Goal: Information Seeking & Learning: Learn about a topic

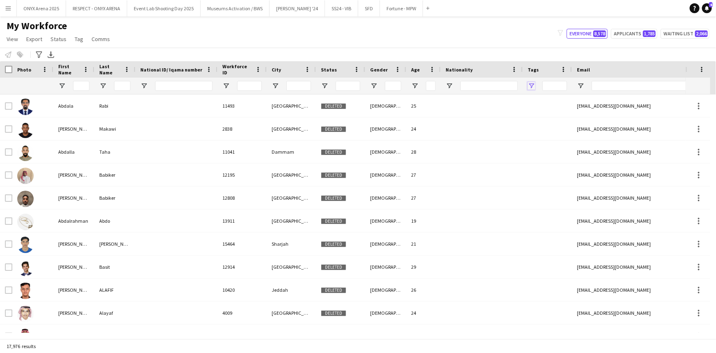
click at [531, 86] on span "Open Filter Menu" at bounding box center [531, 85] width 7 height 7
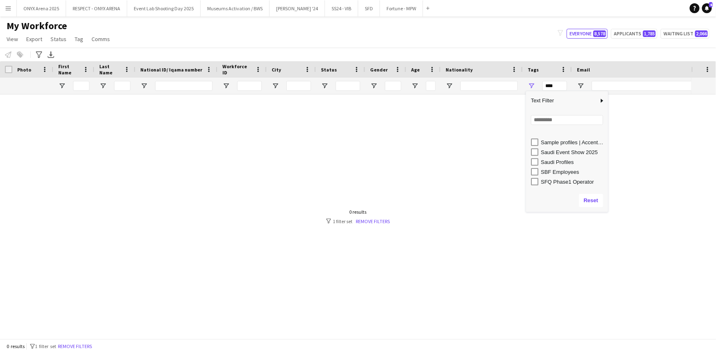
scroll to position [447, 0]
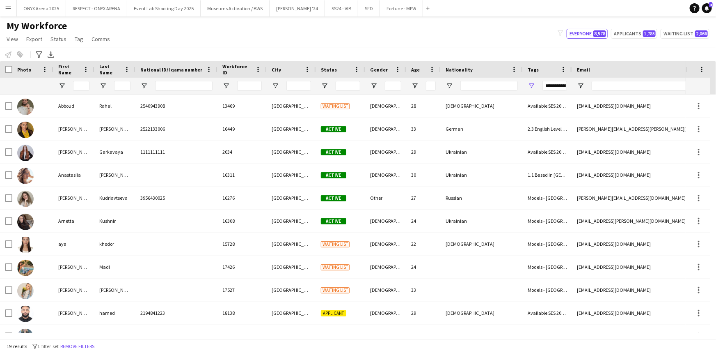
click at [446, 36] on div "My Workforce View Views Default view R4ven New view Update view Delete view Edi…" at bounding box center [358, 34] width 716 height 28
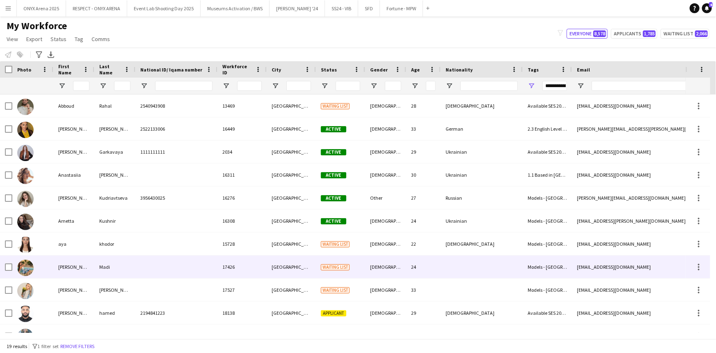
click at [68, 266] on div "[PERSON_NAME]" at bounding box center [73, 266] width 41 height 23
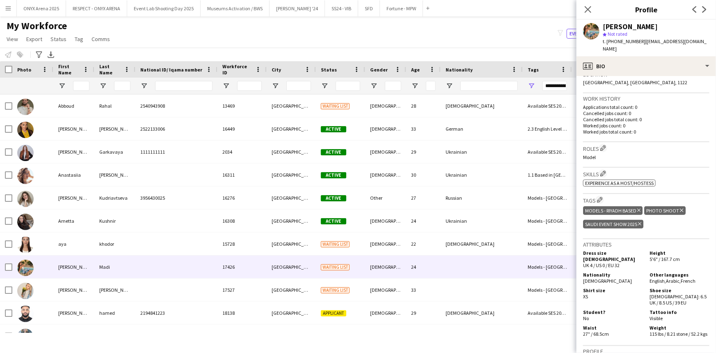
scroll to position [149, 0]
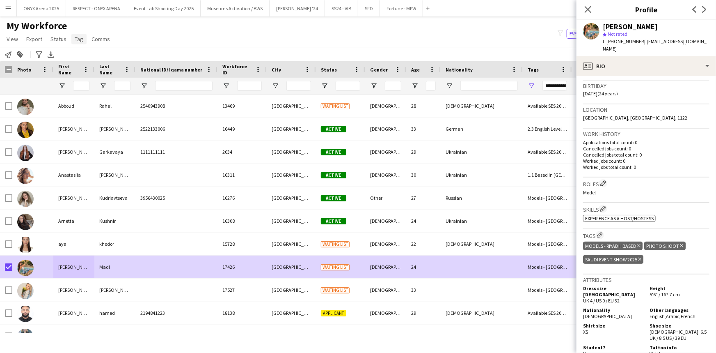
click at [77, 37] on span "Tag" at bounding box center [79, 38] width 9 height 7
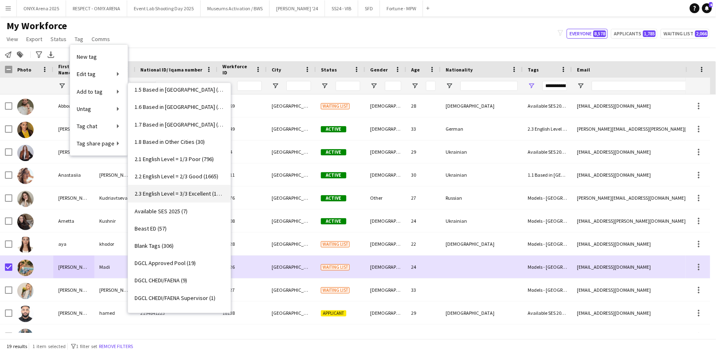
scroll to position [74, 0]
click at [179, 216] on link "Available SES 2025 (7)" at bounding box center [179, 211] width 103 height 17
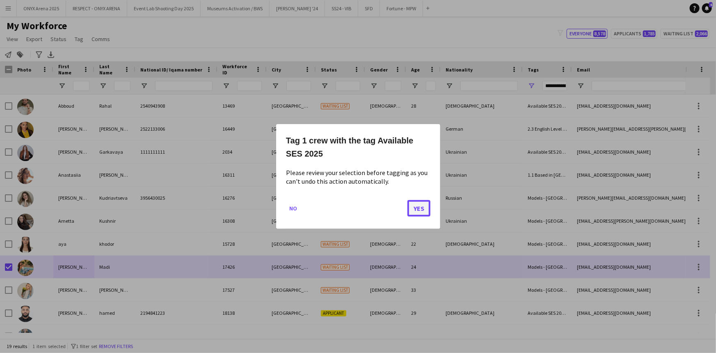
click at [410, 211] on button "Yes" at bounding box center [419, 208] width 23 height 16
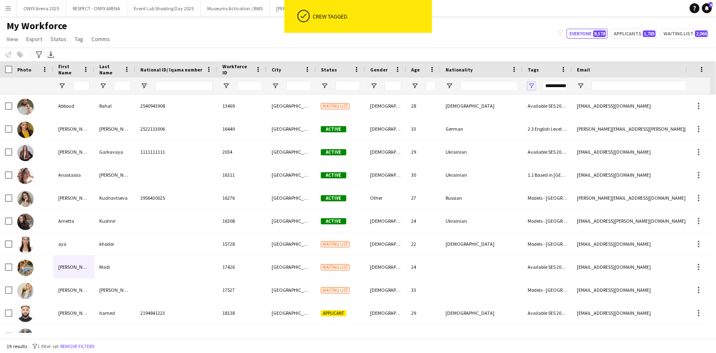
click at [532, 85] on span "Open Filter Menu" at bounding box center [531, 85] width 7 height 7
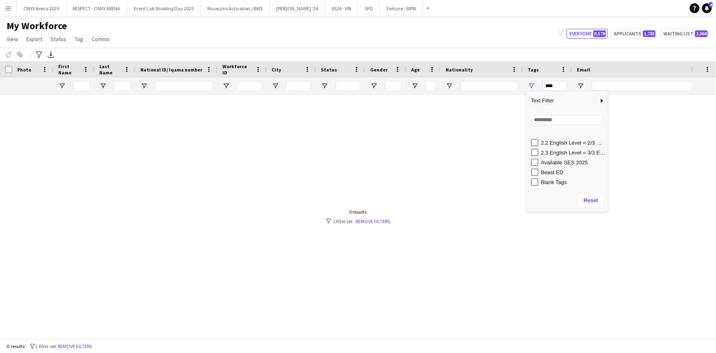
scroll to position [92, 0]
type input "**********"
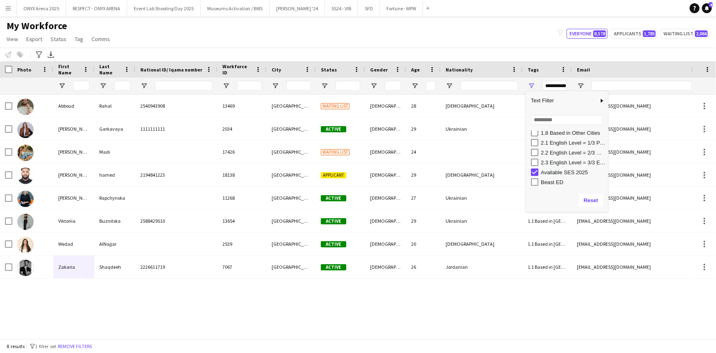
click at [406, 37] on div "My Workforce View Views Default view R4ven New view Update view Delete view Edi…" at bounding box center [358, 34] width 716 height 28
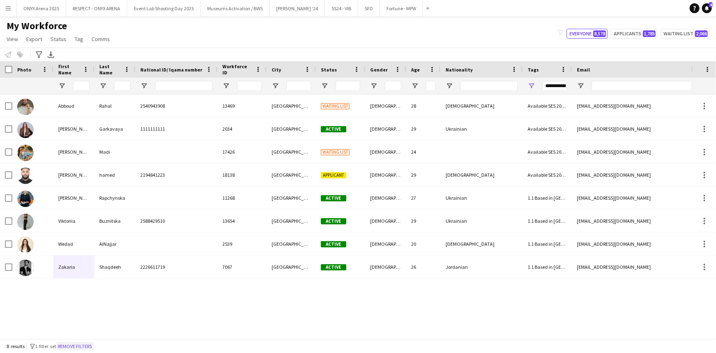
click at [82, 346] on button "Remove filters" at bounding box center [74, 346] width 37 height 9
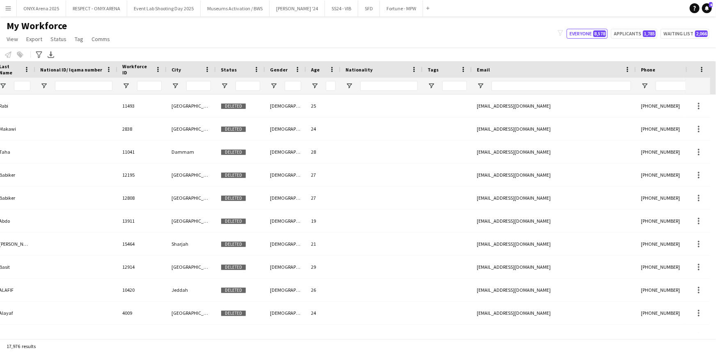
scroll to position [0, 151]
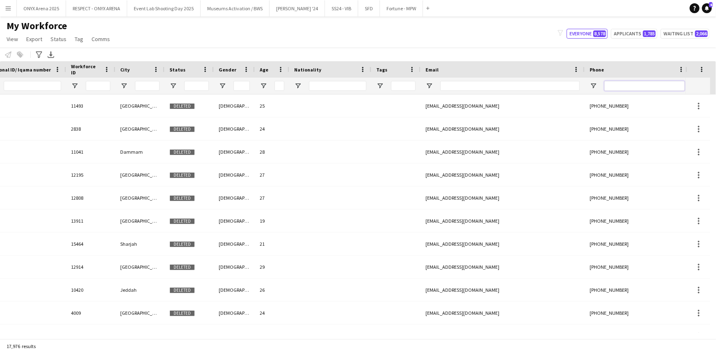
click at [628, 85] on input "Phone Filter Input" at bounding box center [645, 86] width 80 height 10
paste input "**********"
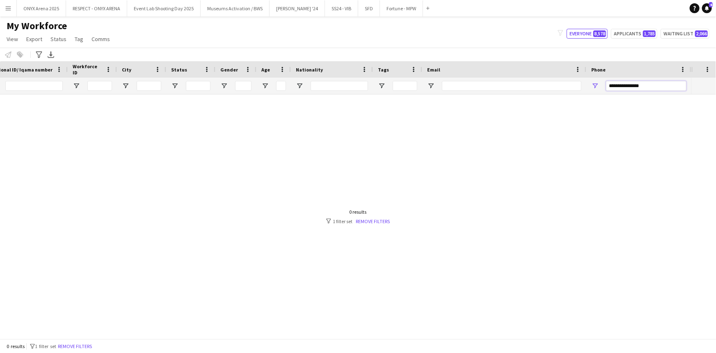
scroll to position [0, 149]
click at [641, 86] on input "**********" at bounding box center [647, 86] width 80 height 10
type input "**********"
click at [70, 346] on button "Remove filters" at bounding box center [74, 346] width 37 height 9
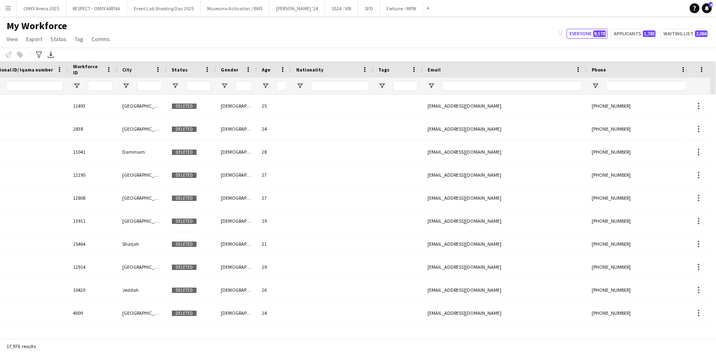
scroll to position [0, 0]
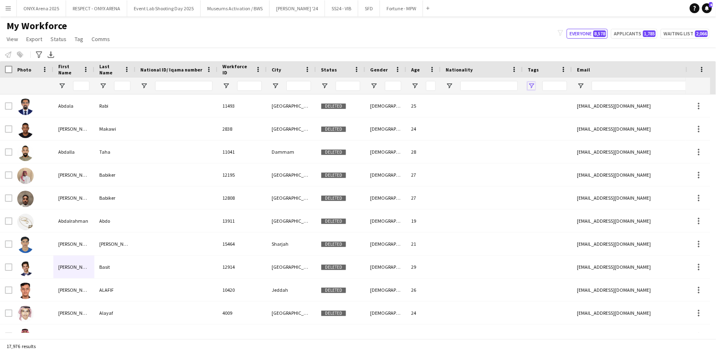
click at [532, 85] on span "Open Filter Menu" at bounding box center [531, 85] width 7 height 7
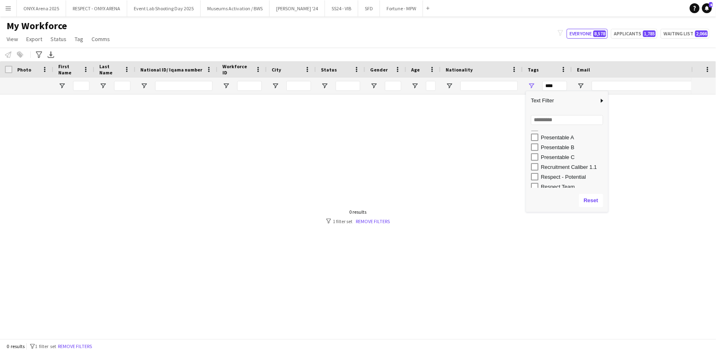
scroll to position [410, 0]
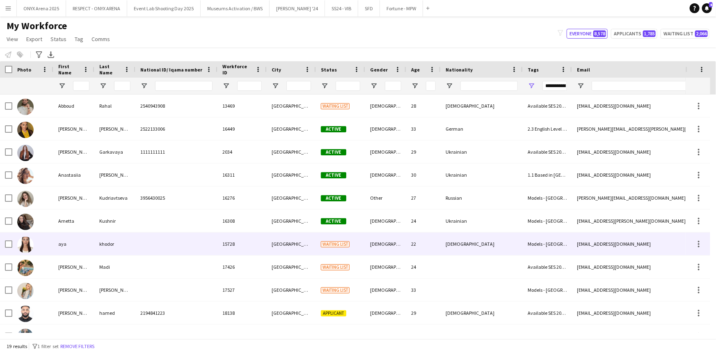
click at [63, 245] on div "aya" at bounding box center [73, 243] width 41 height 23
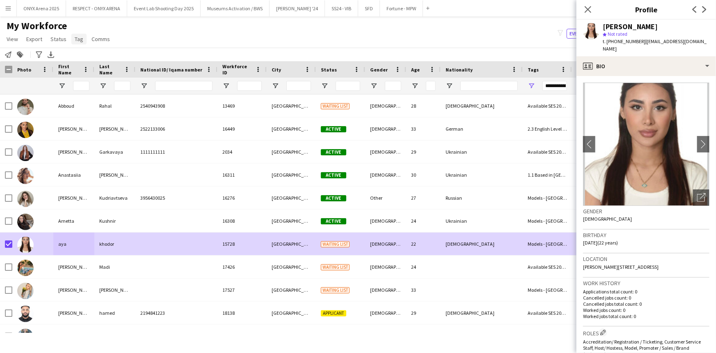
click at [78, 37] on span "Tag" at bounding box center [79, 38] width 9 height 7
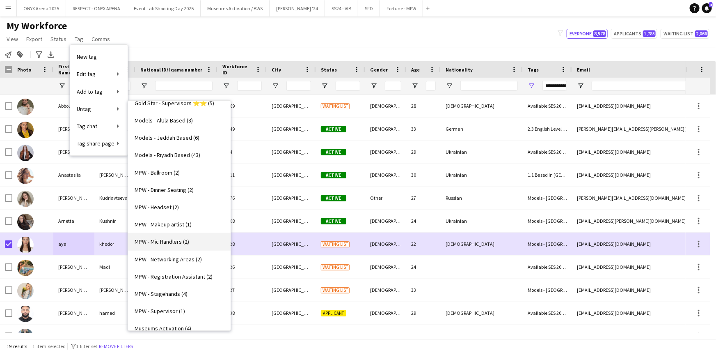
scroll to position [560, 0]
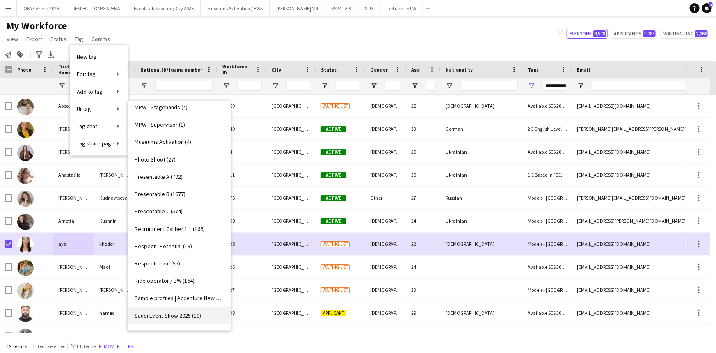
click at [165, 312] on span "Saudi Event Show 2025 (19)" at bounding box center [168, 315] width 66 height 7
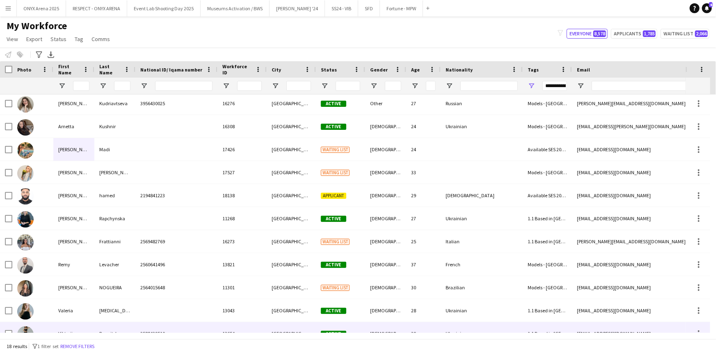
scroll to position [176, 0]
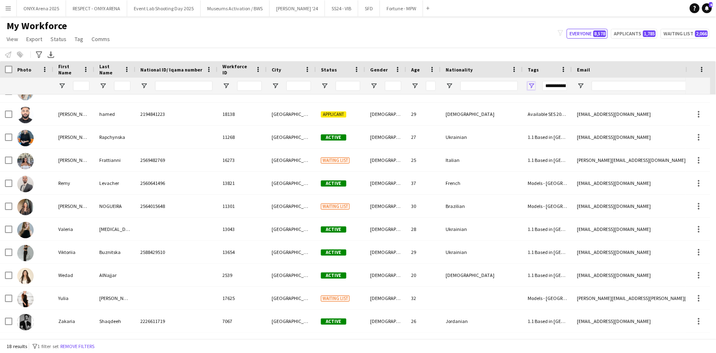
click at [530, 84] on span "Open Filter Menu" at bounding box center [531, 85] width 7 height 7
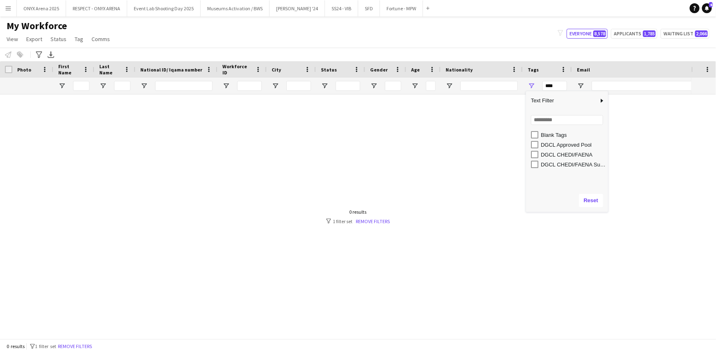
scroll to position [112, 0]
type input "**********"
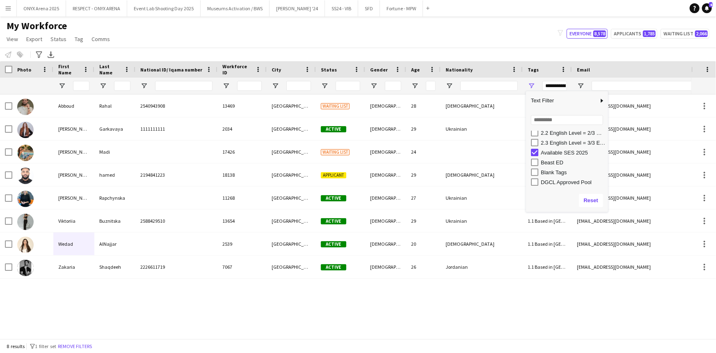
click at [441, 36] on div "My Workforce View Views Default view R4ven New view Update view Delete view Edi…" at bounding box center [358, 34] width 716 height 28
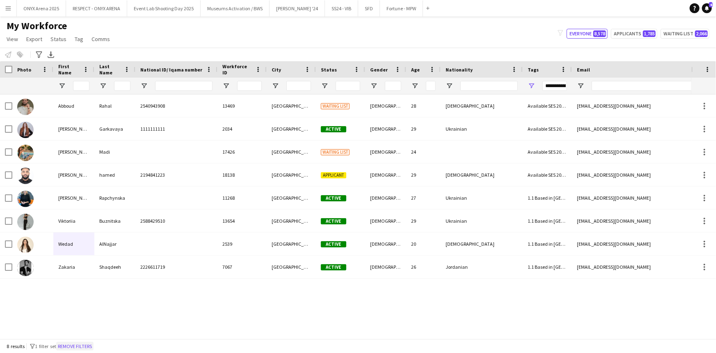
click at [86, 342] on button "Remove filters" at bounding box center [74, 346] width 37 height 9
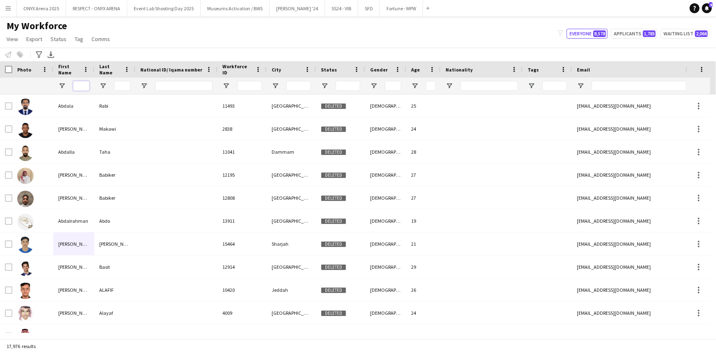
click at [84, 86] on input "First Name Filter Input" at bounding box center [81, 86] width 16 height 10
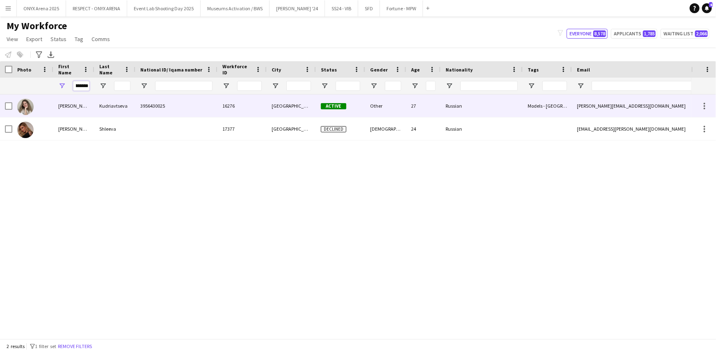
type input "********"
click at [75, 106] on div "[PERSON_NAME]" at bounding box center [73, 105] width 41 height 23
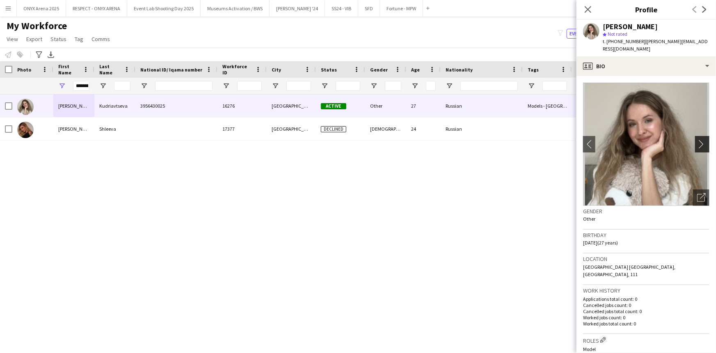
click at [699, 140] on app-icon "chevron-right" at bounding box center [703, 144] width 13 height 9
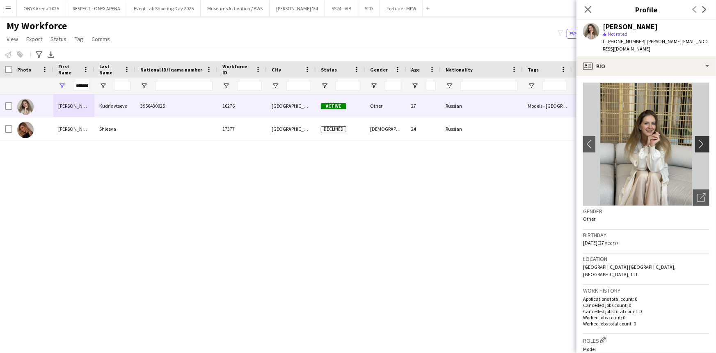
click at [698, 140] on app-icon "chevron-right" at bounding box center [703, 144] width 13 height 9
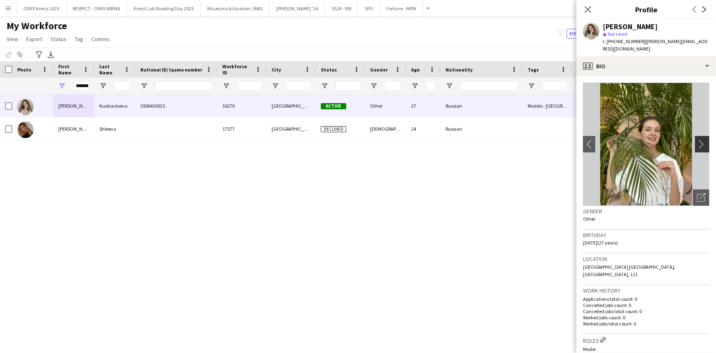
click at [698, 140] on app-icon "chevron-right" at bounding box center [703, 144] width 13 height 9
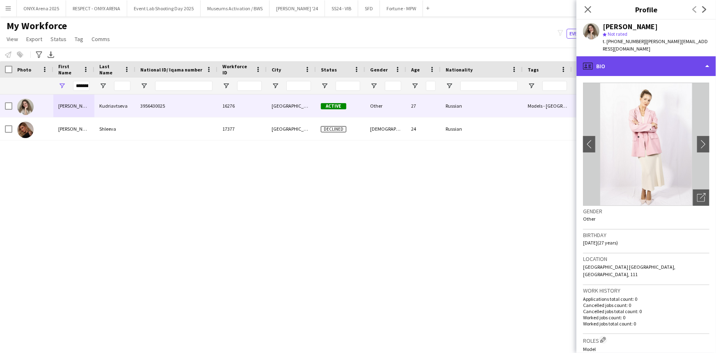
click at [638, 59] on div "profile Bio" at bounding box center [647, 66] width 140 height 20
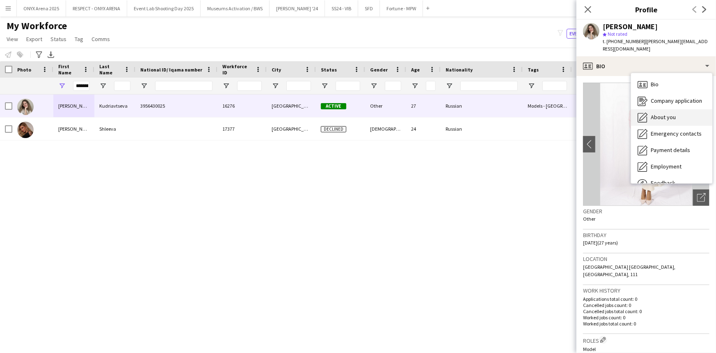
click at [649, 109] on div "About you About you" at bounding box center [671, 117] width 81 height 16
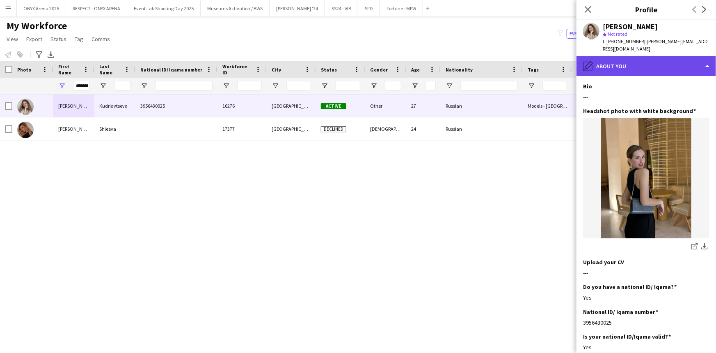
click at [636, 61] on div "pencil4 About you" at bounding box center [647, 66] width 140 height 20
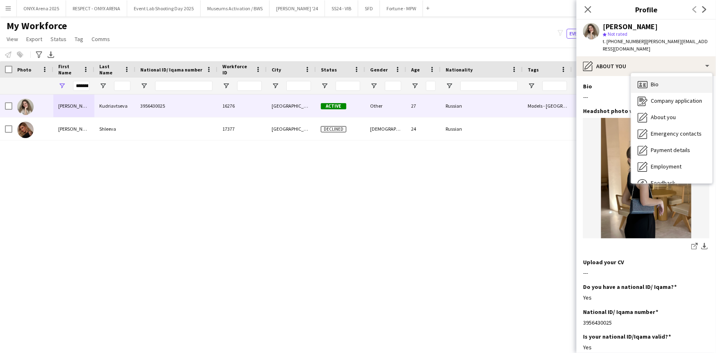
click at [642, 81] on icon at bounding box center [643, 84] width 10 height 7
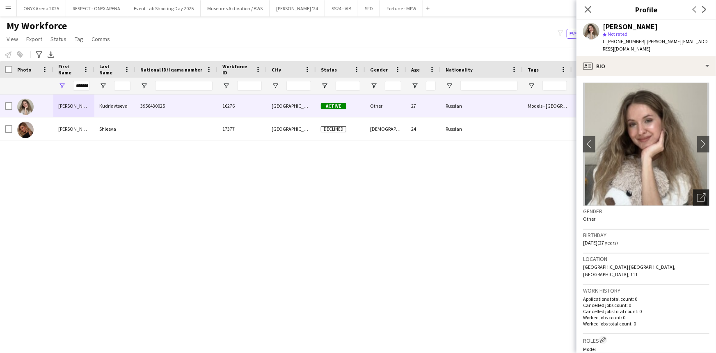
click at [694, 195] on div "Open photos pop-in" at bounding box center [701, 197] width 16 height 16
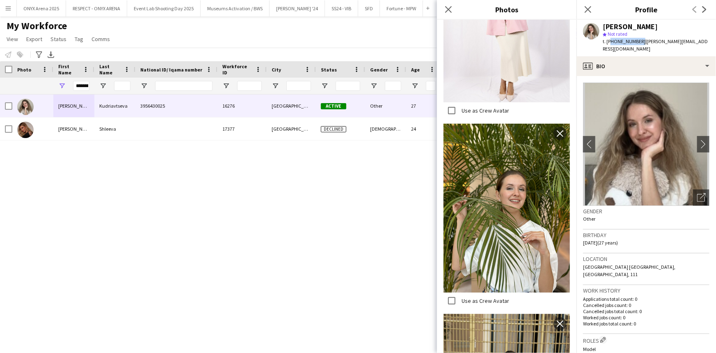
drag, startPoint x: 639, startPoint y: 40, endPoint x: 610, endPoint y: 39, distance: 28.7
click at [610, 39] on span "t. [PHONE_NUMBER]" at bounding box center [624, 41] width 43 height 6
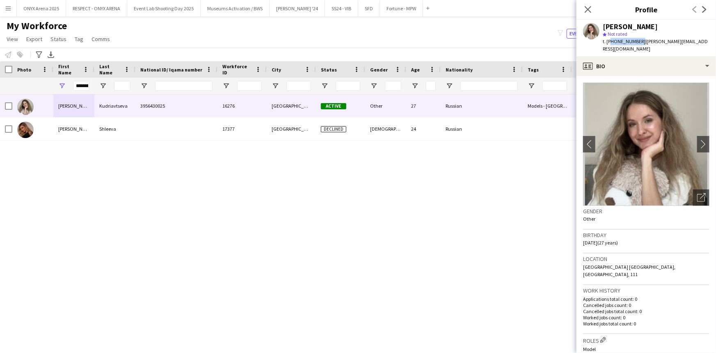
copy span "966538756247"
click at [693, 34] on div "[PERSON_NAME] star Not rated t. [PHONE_NUMBER] | [PERSON_NAME][EMAIL_ADDRESS][D…" at bounding box center [647, 38] width 140 height 37
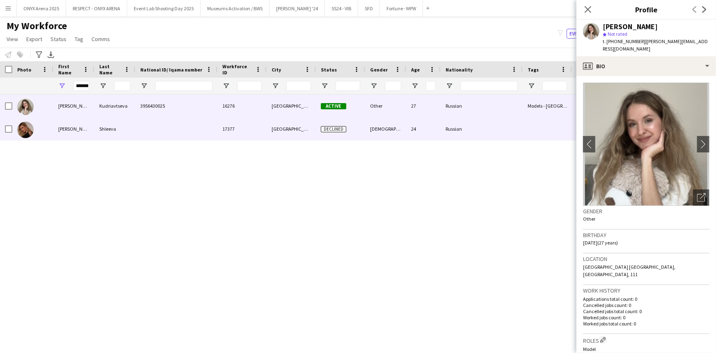
click at [205, 127] on div at bounding box center [176, 128] width 82 height 23
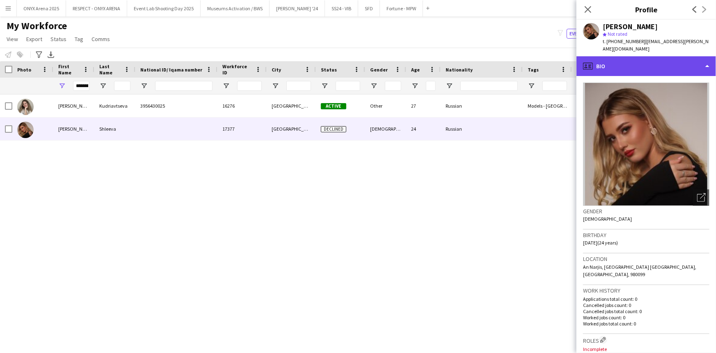
click at [650, 65] on div "profile Bio" at bounding box center [647, 66] width 140 height 20
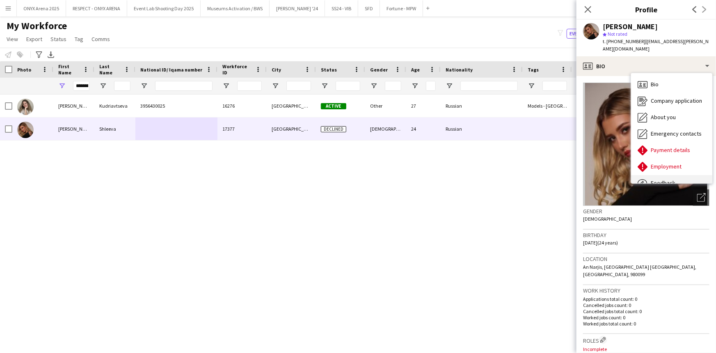
click at [663, 179] on span "Feedback" at bounding box center [663, 182] width 25 height 7
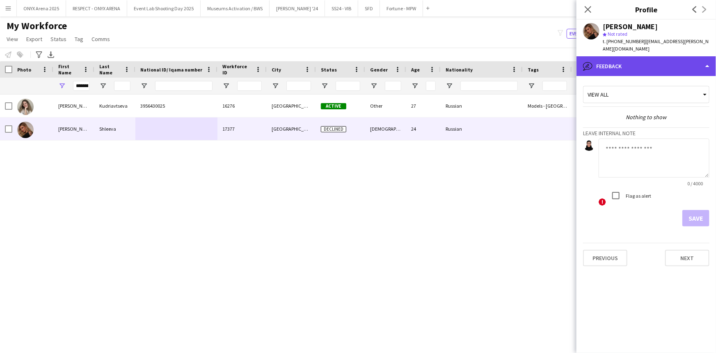
click at [643, 62] on div "bubble-pencil Feedback" at bounding box center [647, 66] width 140 height 20
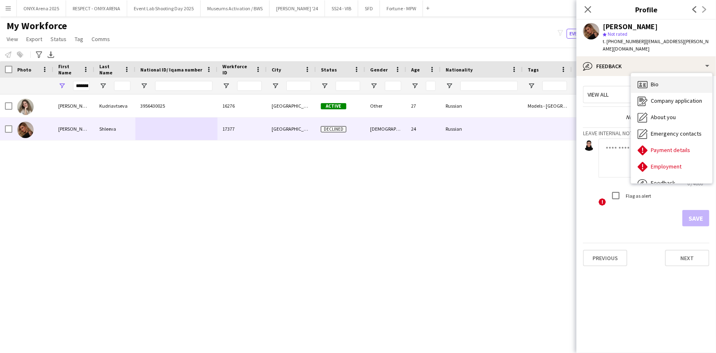
click at [653, 80] on span "Bio" at bounding box center [655, 83] width 8 height 7
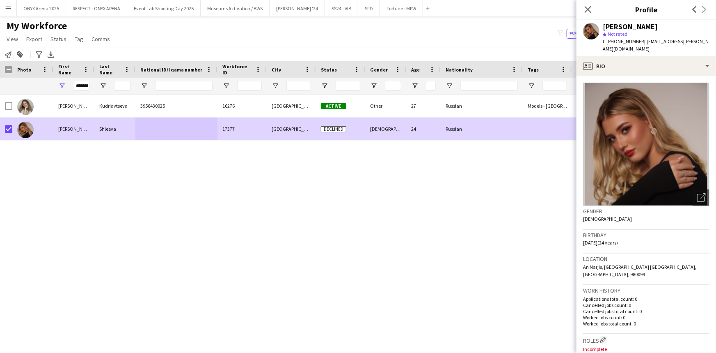
click at [58, 44] on app-page-menu "View Views Default view R4ven New view Update view Delete view Edit name Custom…" at bounding box center [59, 40] width 118 height 16
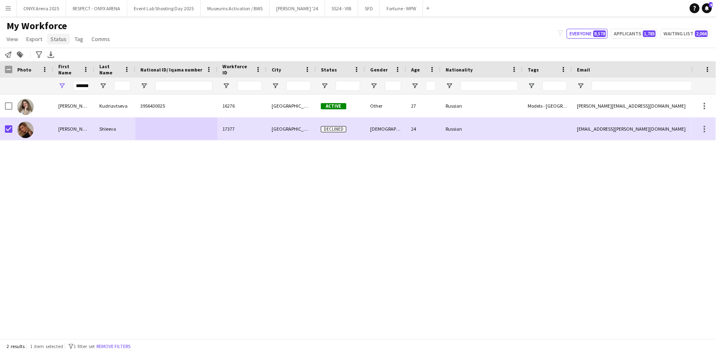
click at [56, 40] on span "Status" at bounding box center [58, 38] width 16 height 7
click at [61, 57] on span "Edit" at bounding box center [58, 56] width 9 height 7
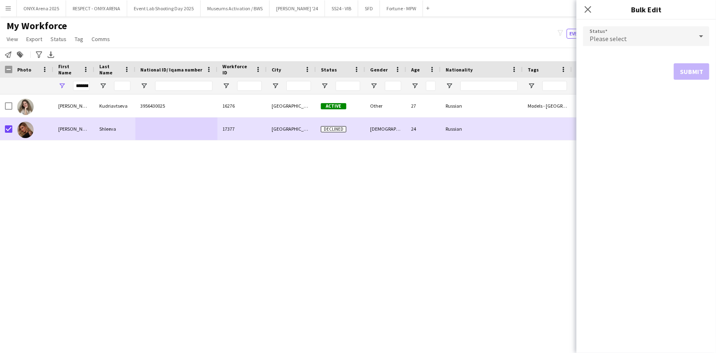
click at [637, 41] on div "Please select" at bounding box center [638, 36] width 110 height 20
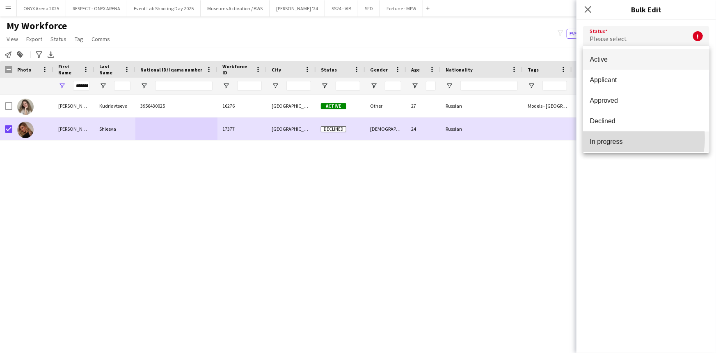
click at [621, 138] on span "In progress" at bounding box center [646, 142] width 113 height 8
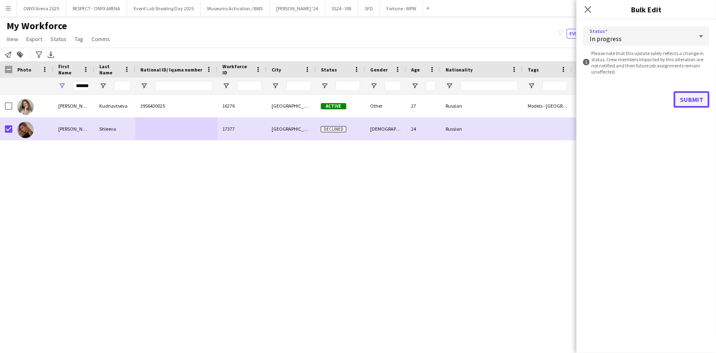
click at [686, 99] on button "Submit" at bounding box center [692, 99] width 36 height 16
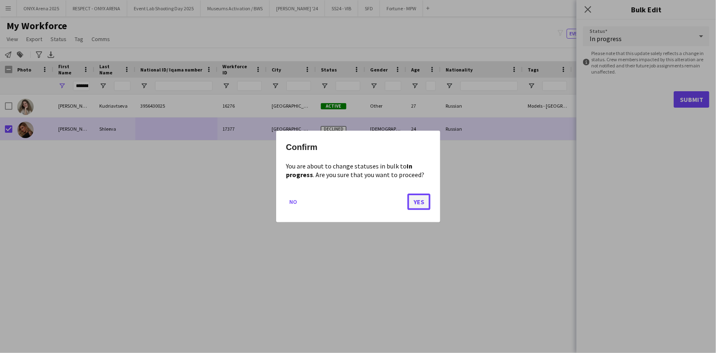
click at [420, 201] on button "Yes" at bounding box center [419, 201] width 23 height 16
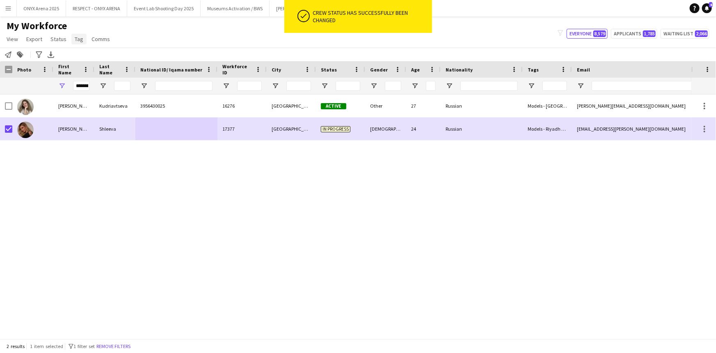
click at [78, 41] on span "Tag" at bounding box center [79, 38] width 9 height 7
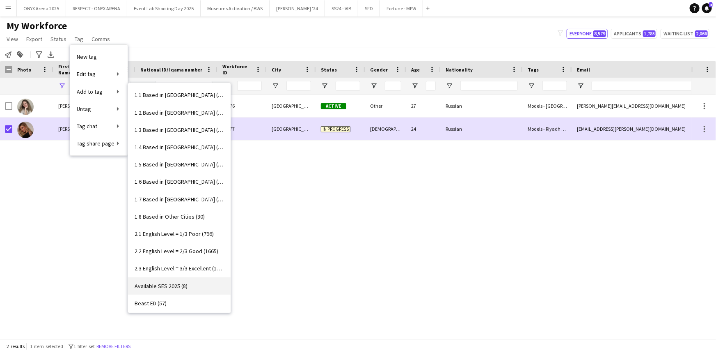
click at [153, 283] on span "Available SES 2025 (8)" at bounding box center [161, 285] width 53 height 7
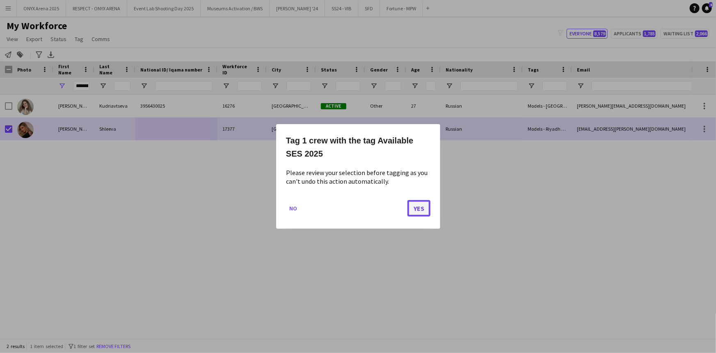
click at [418, 208] on button "Yes" at bounding box center [419, 208] width 23 height 16
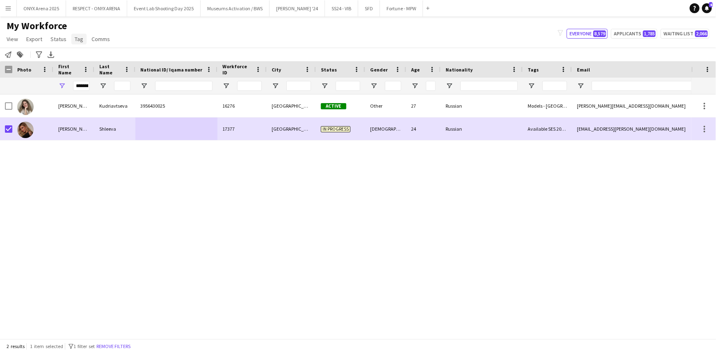
click at [79, 41] on span "Tag" at bounding box center [79, 38] width 9 height 7
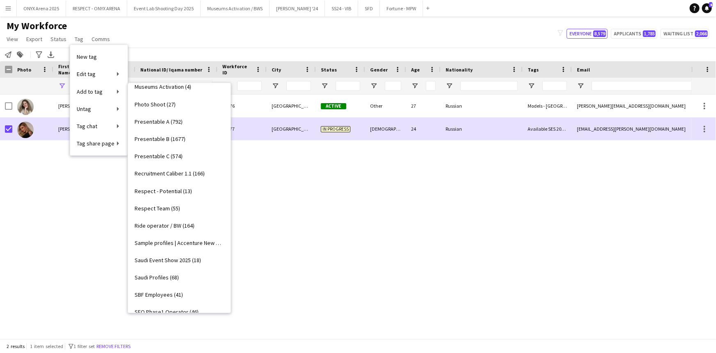
scroll to position [634, 0]
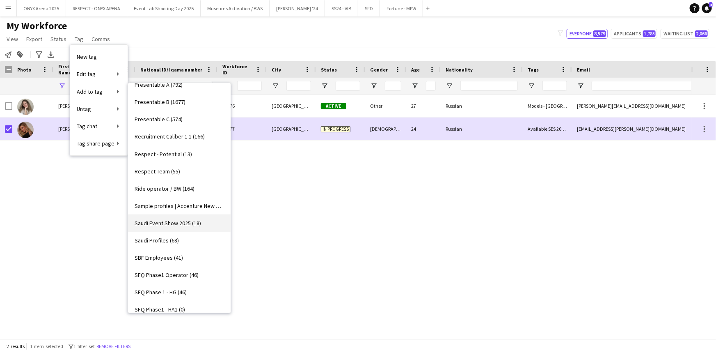
click at [169, 219] on span "Saudi Event Show 2025 (18)" at bounding box center [168, 222] width 66 height 7
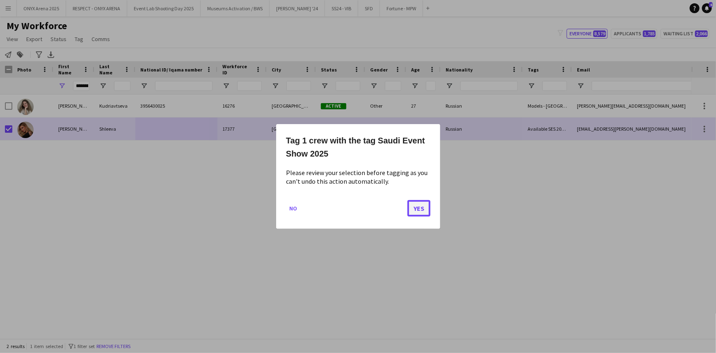
click at [429, 207] on button "Yes" at bounding box center [419, 208] width 23 height 16
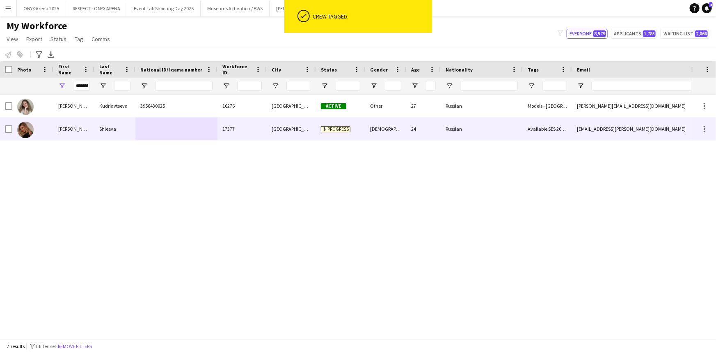
click at [130, 133] on div "Shleeva" at bounding box center [114, 128] width 41 height 23
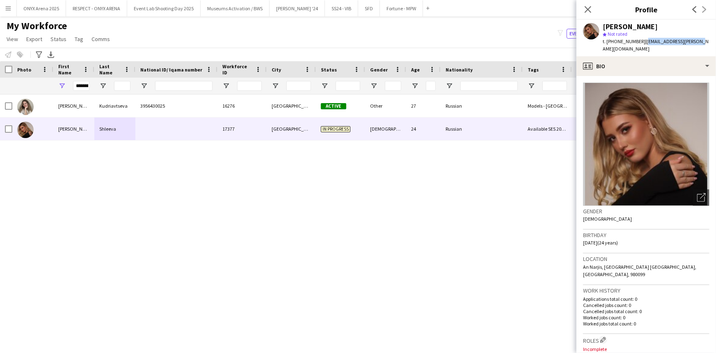
drag, startPoint x: 643, startPoint y: 41, endPoint x: 691, endPoint y: 45, distance: 48.2
click at [691, 45] on div "t. [PHONE_NUMBER] | [EMAIL_ADDRESS][PERSON_NAME][DOMAIN_NAME]" at bounding box center [656, 45] width 107 height 15
copy span "[EMAIL_ADDRESS][PERSON_NAME][DOMAIN_NAME]"
click at [697, 193] on icon "Open photos pop-in" at bounding box center [701, 197] width 9 height 9
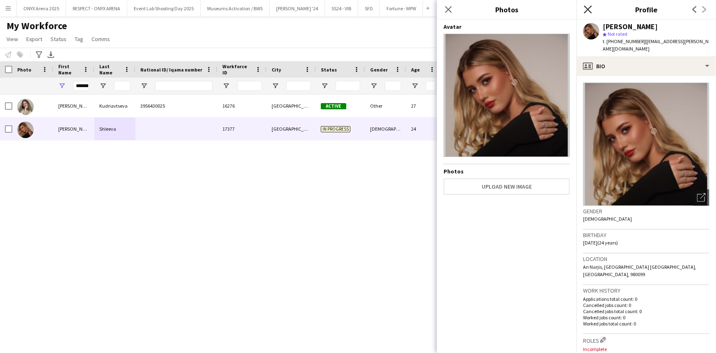
click at [585, 8] on icon "Close pop-in" at bounding box center [588, 9] width 8 height 8
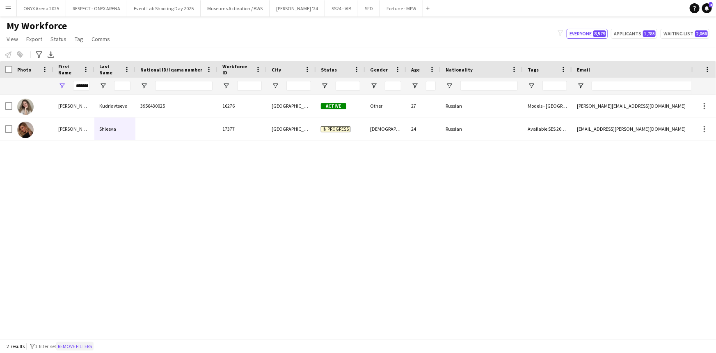
click at [82, 348] on button "Remove filters" at bounding box center [74, 346] width 37 height 9
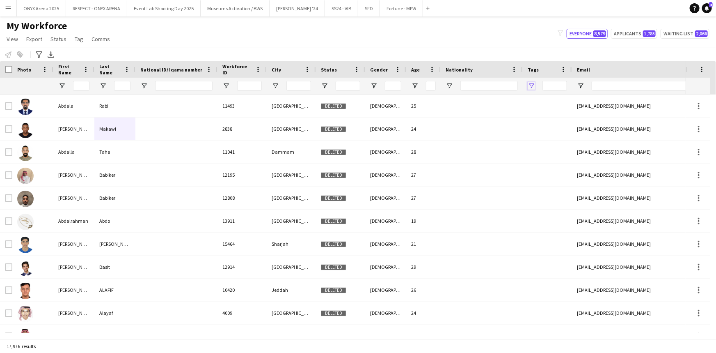
click at [532, 85] on span "Open Filter Menu" at bounding box center [531, 85] width 7 height 7
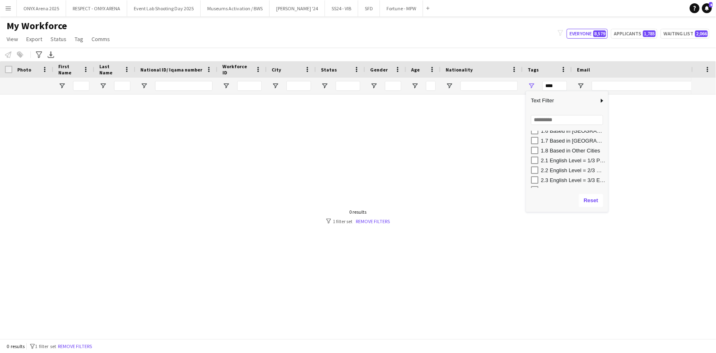
scroll to position [112, 0]
type input "**********"
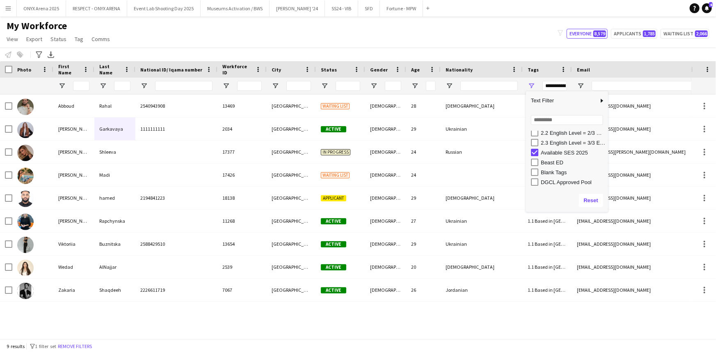
click at [230, 34] on div "My Workforce View Views Default view R4ven New view Update view Delete view Edi…" at bounding box center [358, 34] width 716 height 28
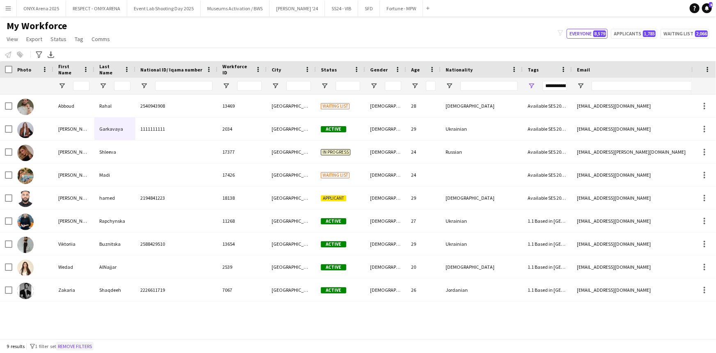
click at [80, 345] on button "Remove filters" at bounding box center [74, 346] width 37 height 9
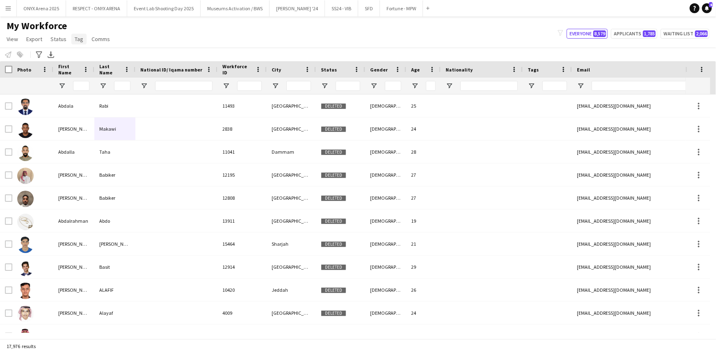
click at [80, 37] on span "Tag" at bounding box center [79, 38] width 9 height 7
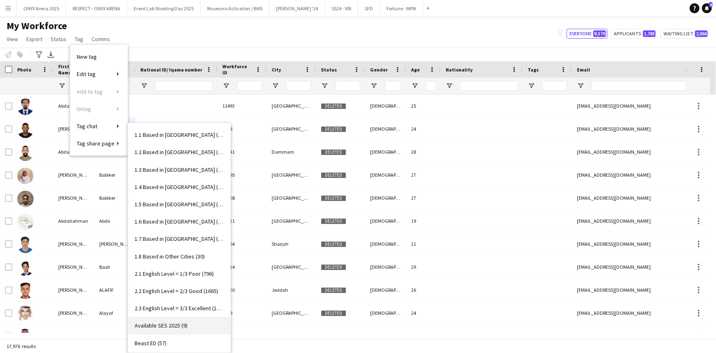
click at [165, 322] on span "Available SES 2025 (9)" at bounding box center [161, 324] width 53 height 7
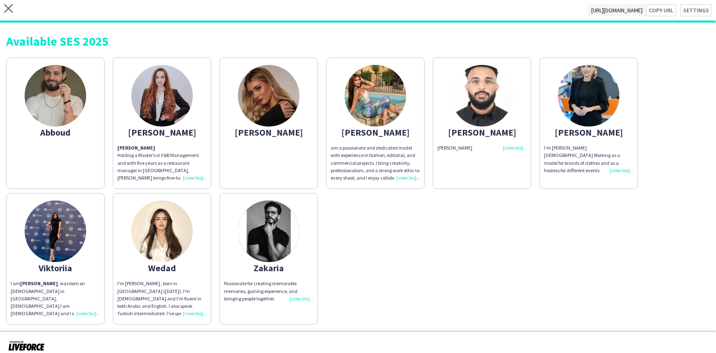
click at [515, 145] on div "[PERSON_NAME]" at bounding box center [482, 147] width 89 height 7
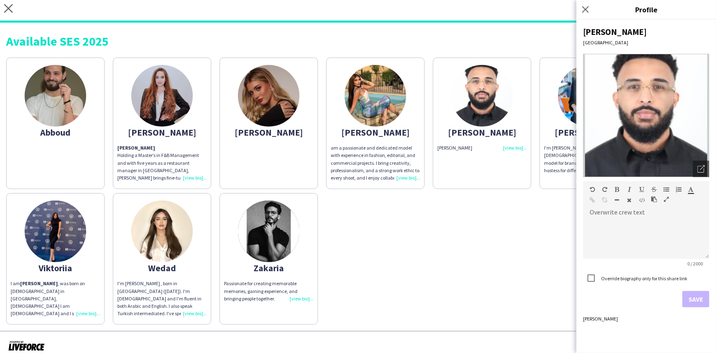
click at [515, 145] on div "[PERSON_NAME]" at bounding box center [482, 147] width 89 height 7
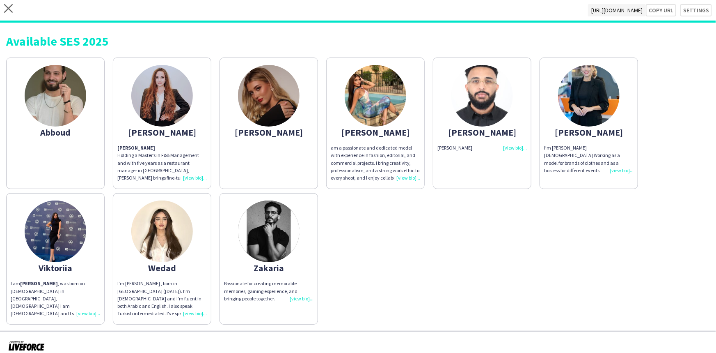
click at [255, 250] on img at bounding box center [269, 231] width 62 height 62
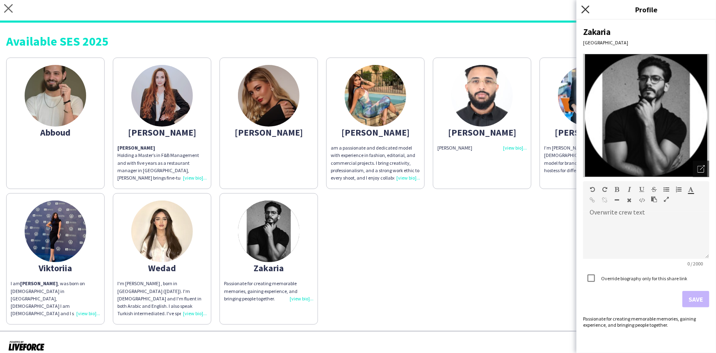
click at [587, 8] on icon at bounding box center [586, 9] width 8 height 8
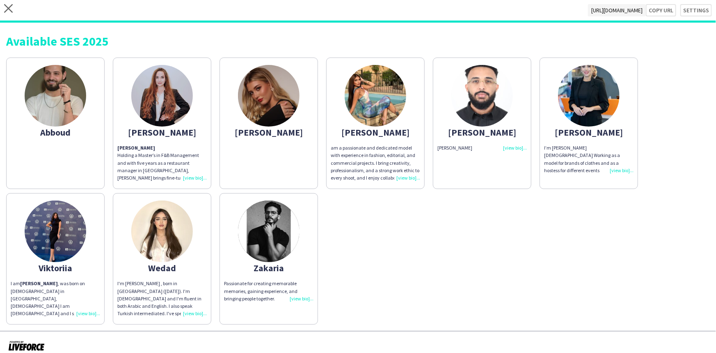
click at [480, 138] on app-share-pages-crew-card "[PERSON_NAME] [PERSON_NAME]" at bounding box center [482, 122] width 99 height 131
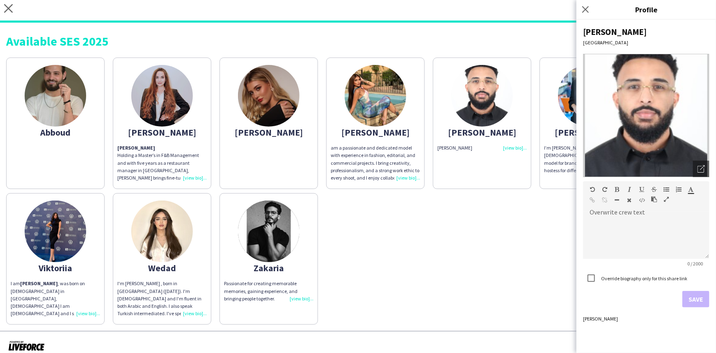
scroll to position [8, 0]
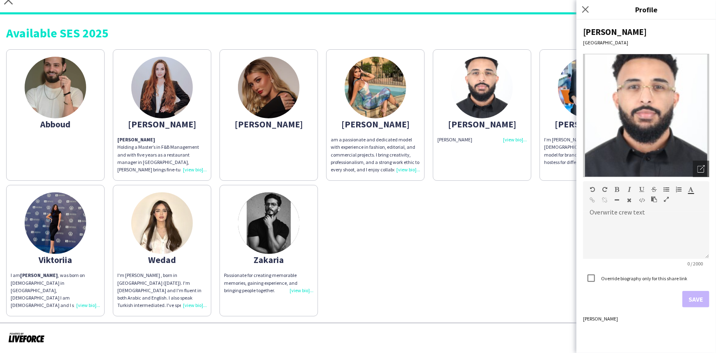
click at [589, 0] on div "Close pop-in" at bounding box center [587, 9] width 21 height 19
click at [585, 10] on icon at bounding box center [586, 9] width 8 height 8
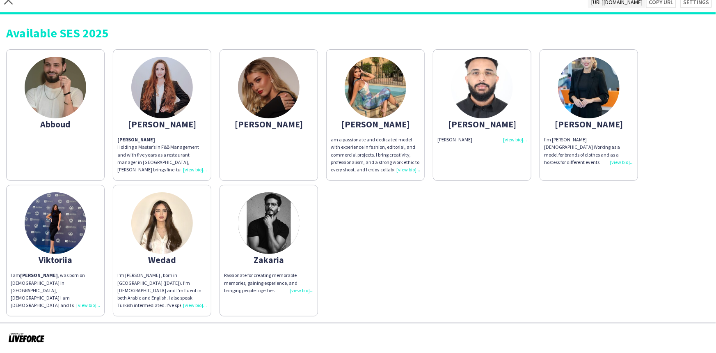
click at [274, 222] on img at bounding box center [269, 223] width 62 height 62
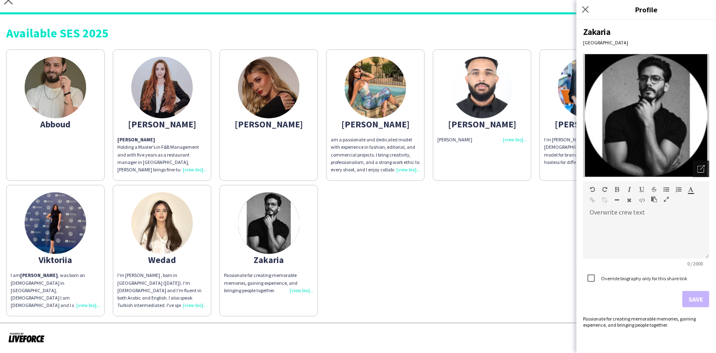
click at [706, 172] on div "Open photos pop-in" at bounding box center [701, 169] width 16 height 16
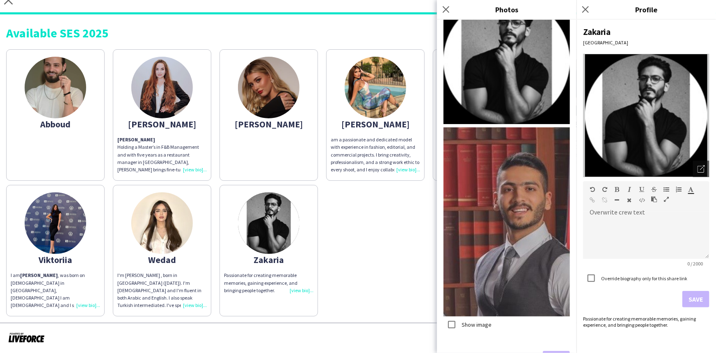
scroll to position [0, 0]
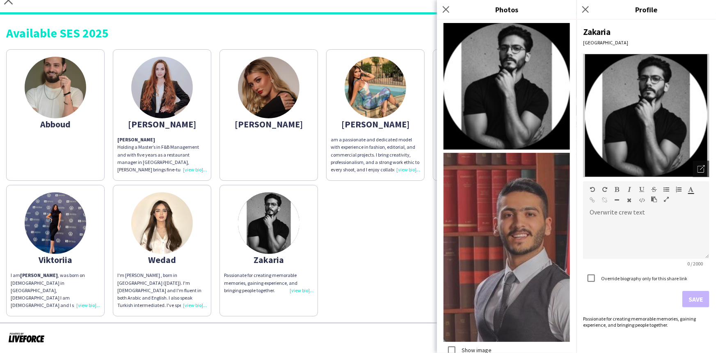
drag, startPoint x: 445, startPoint y: 9, endPoint x: 435, endPoint y: 9, distance: 10.7
click at [435, 9] on div "close [URL][DOMAIN_NAME] Copy url Settings" at bounding box center [358, 3] width 716 height 23
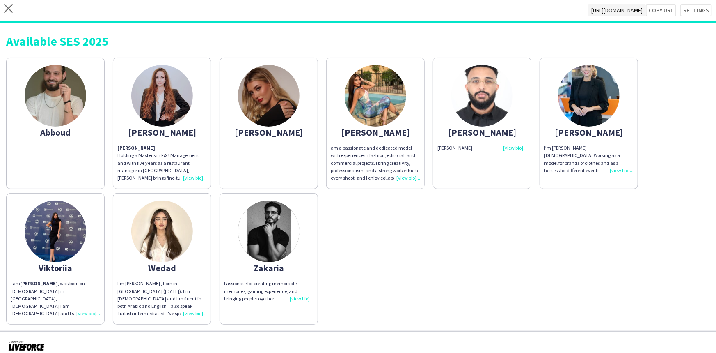
click at [190, 175] on div "Anastasia Holding a Master’s in F&B Management and with five years as a restaur…" at bounding box center [161, 162] width 89 height 37
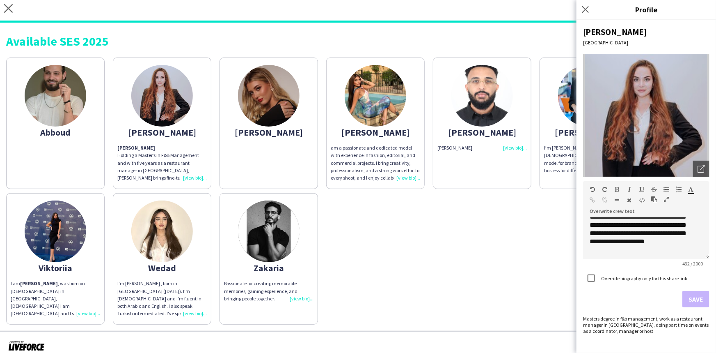
scroll to position [71, 0]
click at [587, 11] on icon at bounding box center [586, 9] width 8 height 8
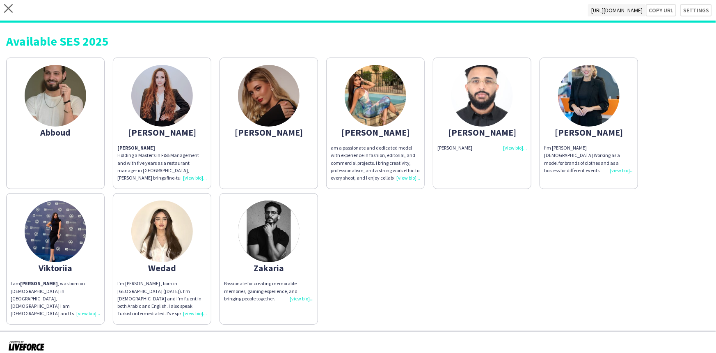
click at [259, 128] on div "[PERSON_NAME]" at bounding box center [268, 131] width 89 height 7
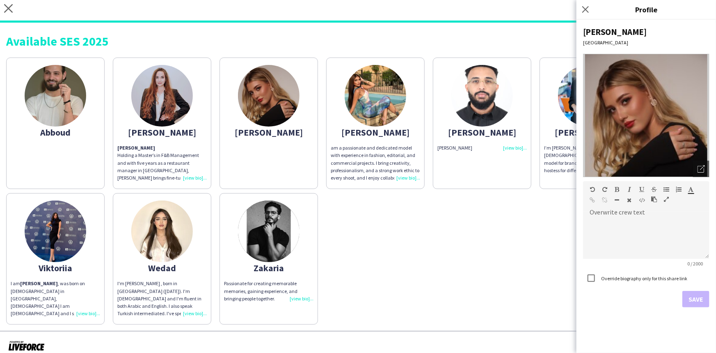
scroll to position [8, 0]
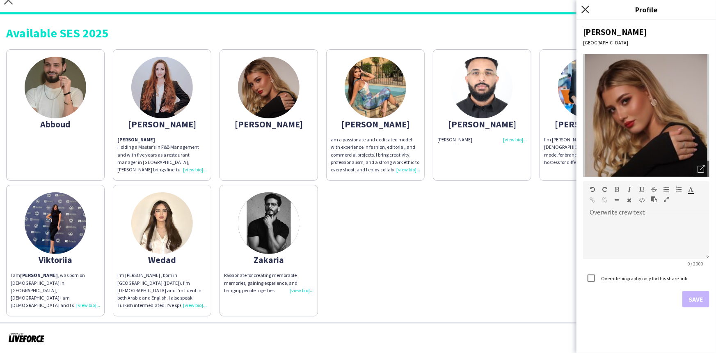
click at [586, 5] on icon "Close pop-in" at bounding box center [586, 9] width 8 height 8
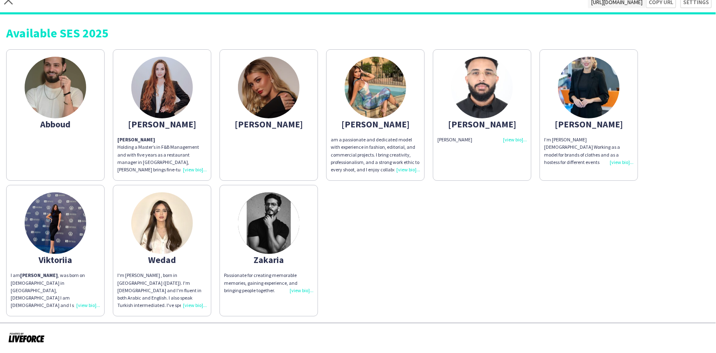
click at [388, 104] on img at bounding box center [376, 88] width 62 height 62
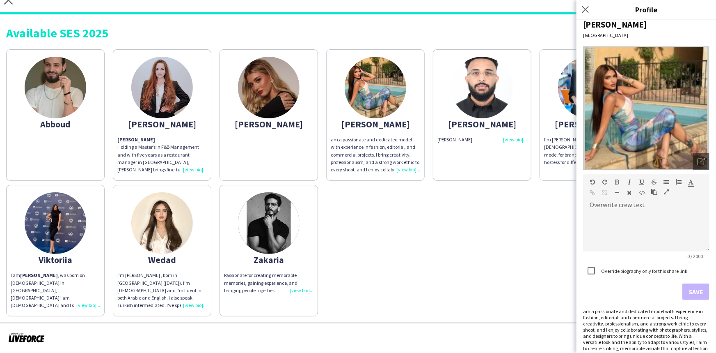
scroll to position [7, 0]
click at [582, 7] on icon "Close pop-in" at bounding box center [586, 9] width 8 height 8
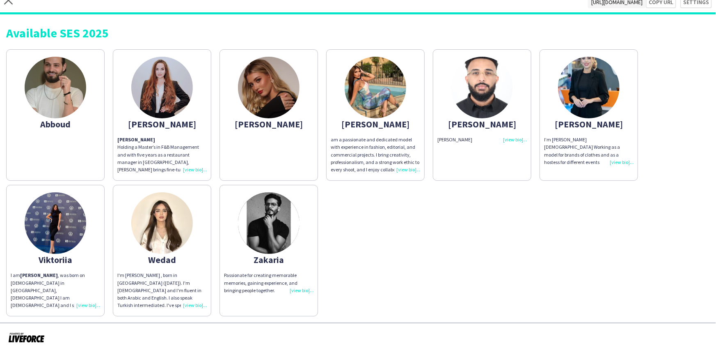
click at [468, 111] on img at bounding box center [483, 88] width 62 height 62
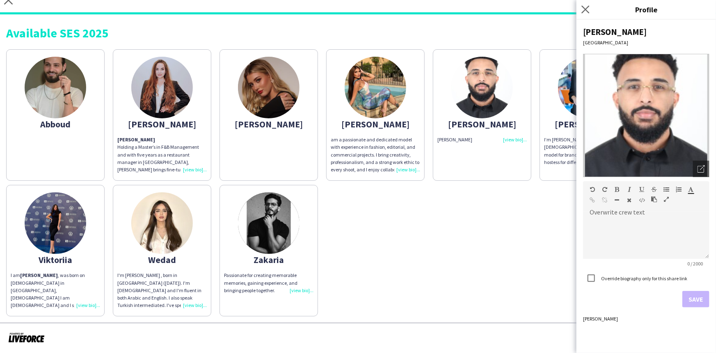
click at [587, 14] on app-icon "Close pop-in" at bounding box center [586, 10] width 12 height 12
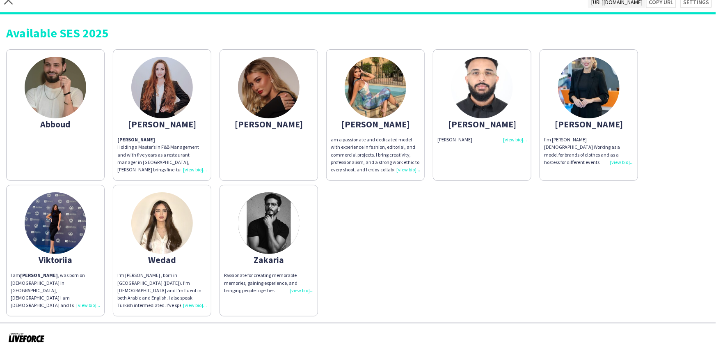
click at [595, 124] on div "[PERSON_NAME]" at bounding box center [588, 123] width 89 height 7
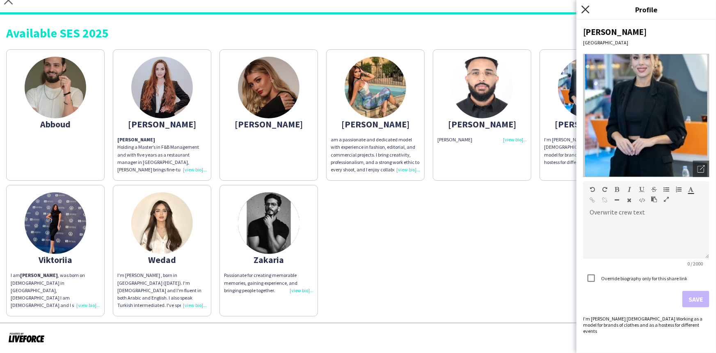
click at [582, 8] on icon "Close pop-in" at bounding box center [586, 9] width 8 height 8
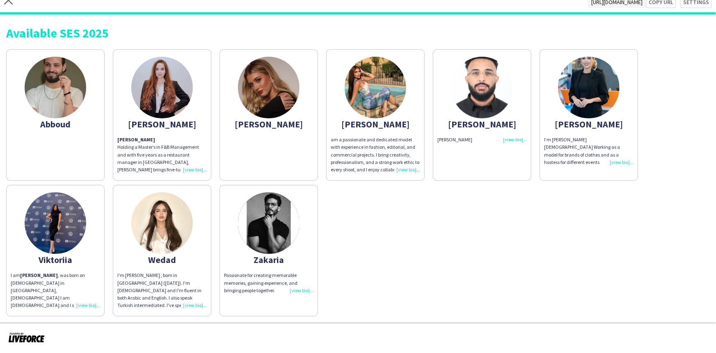
click at [60, 251] on img at bounding box center [56, 223] width 62 height 62
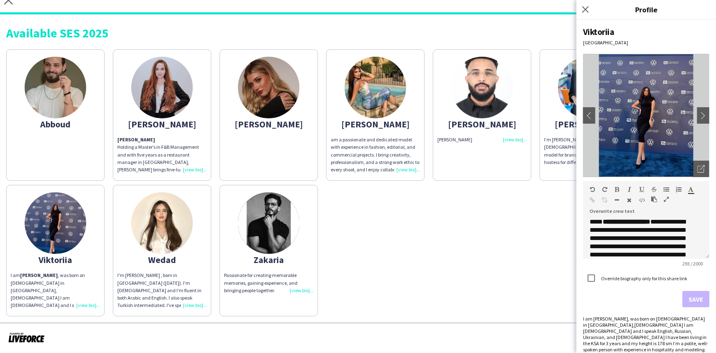
click at [60, 251] on img at bounding box center [56, 223] width 62 height 62
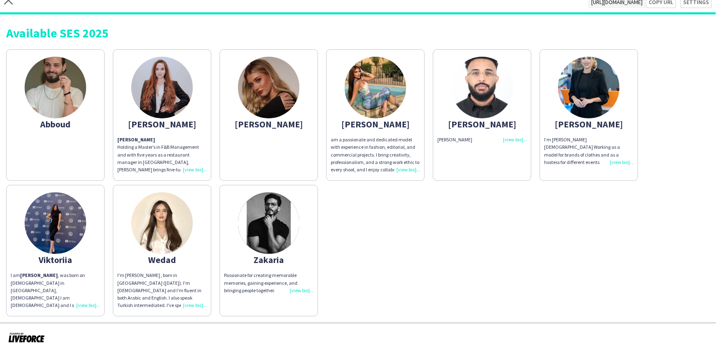
click at [60, 256] on div "Viktoriia" at bounding box center [55, 259] width 89 height 7
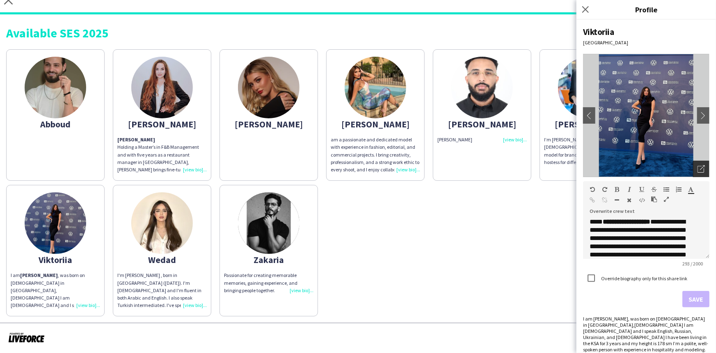
click at [698, 165] on icon "Open photos pop-in" at bounding box center [701, 168] width 7 height 7
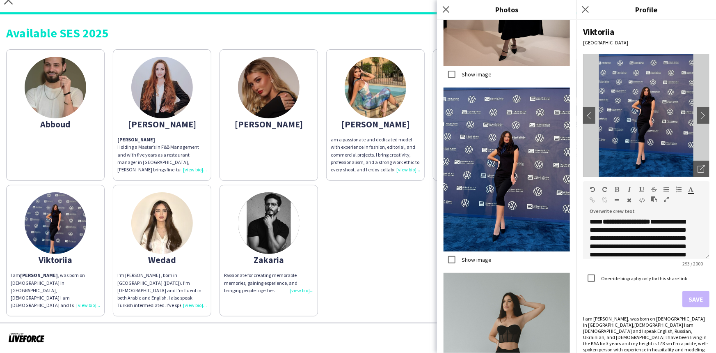
scroll to position [423, 0]
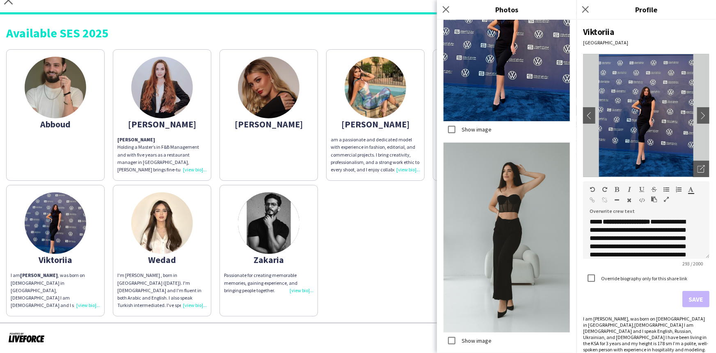
click at [516, 209] on img at bounding box center [507, 237] width 126 height 190
click at [586, 10] on icon "Close pop-in" at bounding box center [586, 9] width 8 height 8
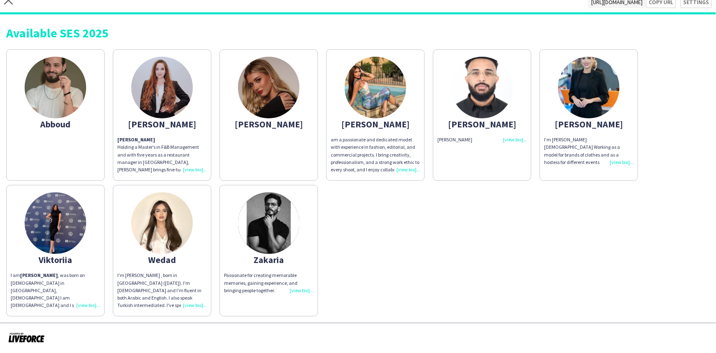
click at [436, 239] on div "[PERSON_NAME] [PERSON_NAME] Holding a Master’s in F&B Management and with five …" at bounding box center [358, 180] width 704 height 271
